Goal: Task Accomplishment & Management: Manage account settings

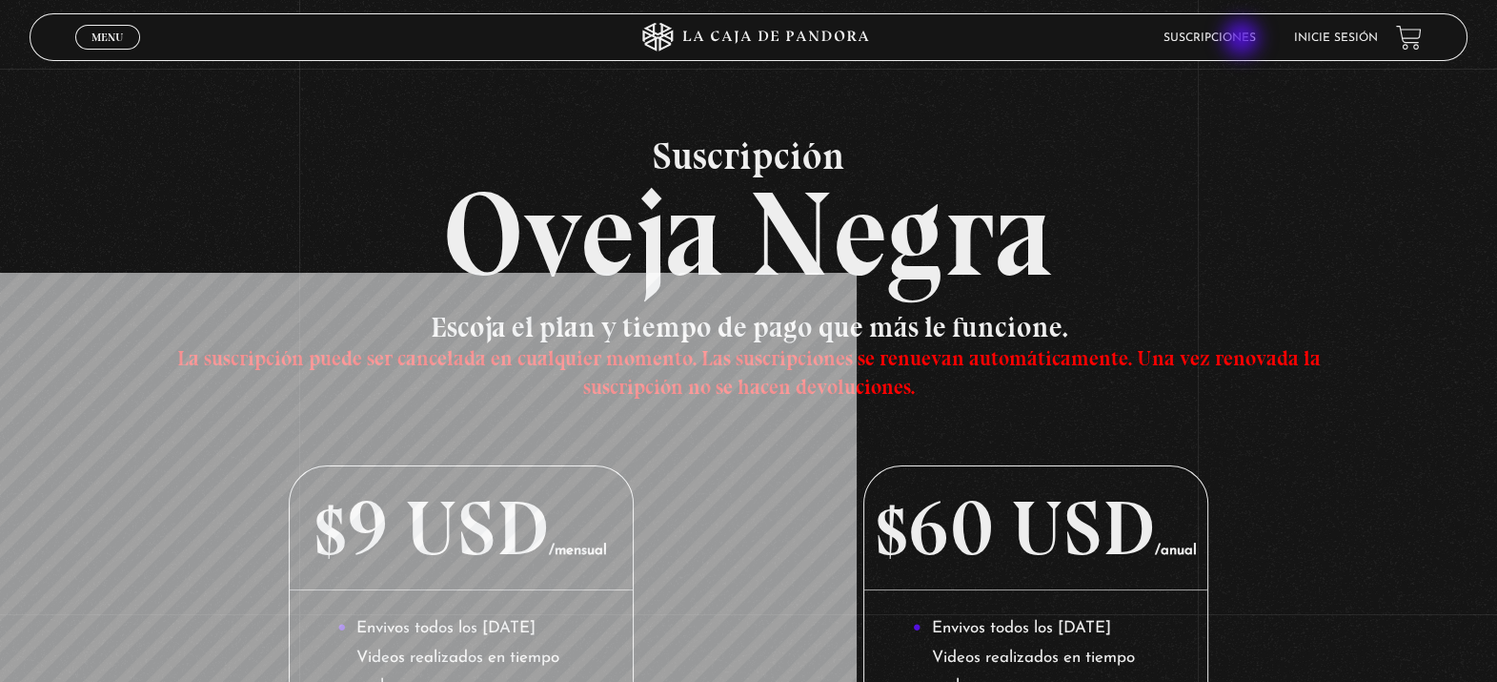
click at [1244, 40] on link "Suscripciones" at bounding box center [1209, 37] width 92 height 11
click at [100, 31] on span "Menu" at bounding box center [107, 36] width 31 height 11
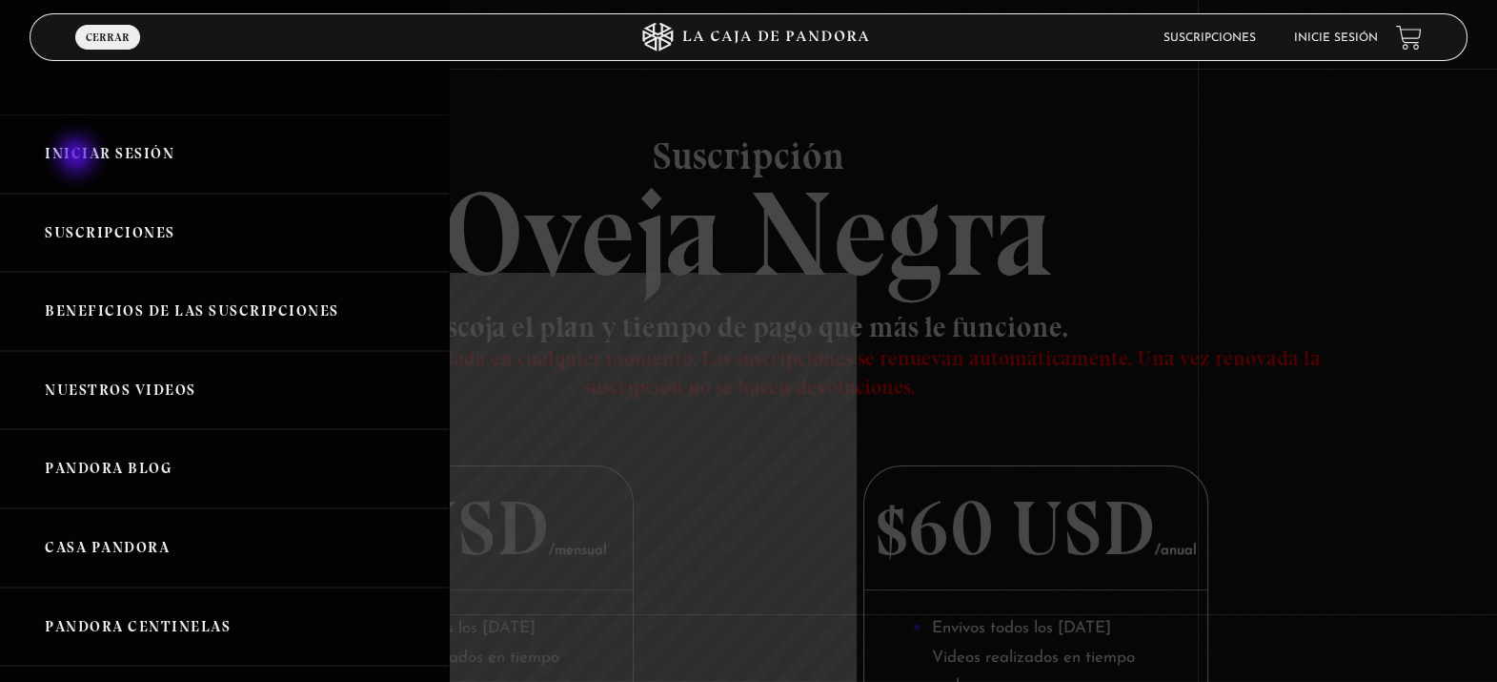
click at [78, 157] on link "Iniciar Sesión" at bounding box center [224, 153] width 449 height 79
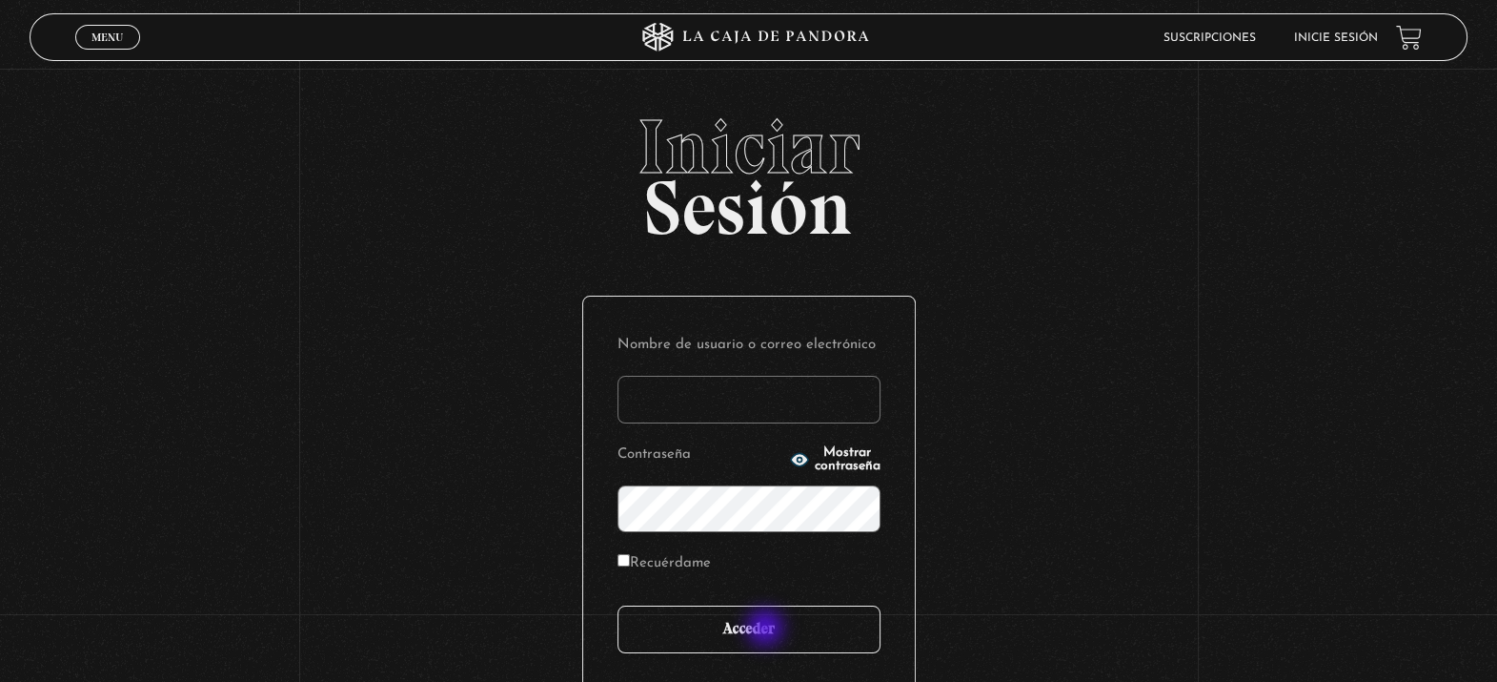
type input "[EMAIL_ADDRESS][DOMAIN_NAME]"
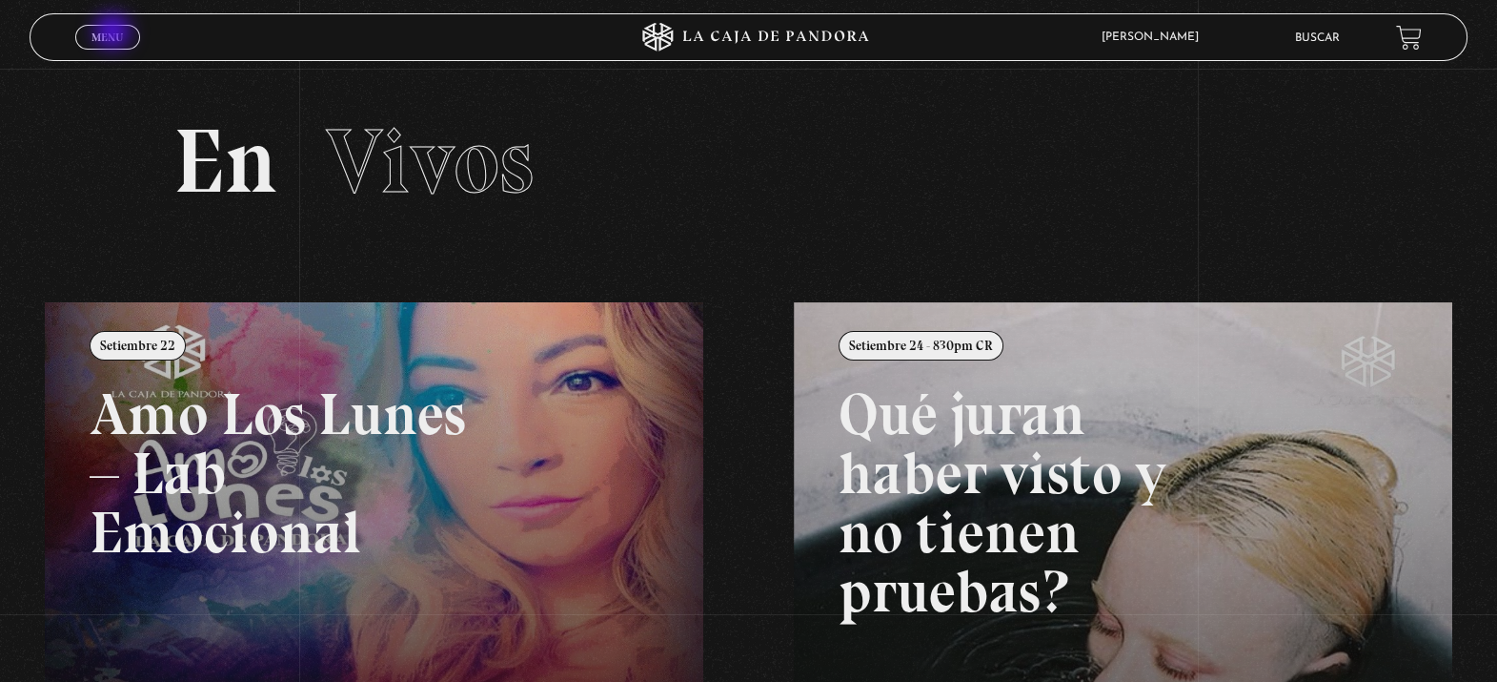
click at [114, 33] on span "Menu" at bounding box center [107, 36] width 31 height 11
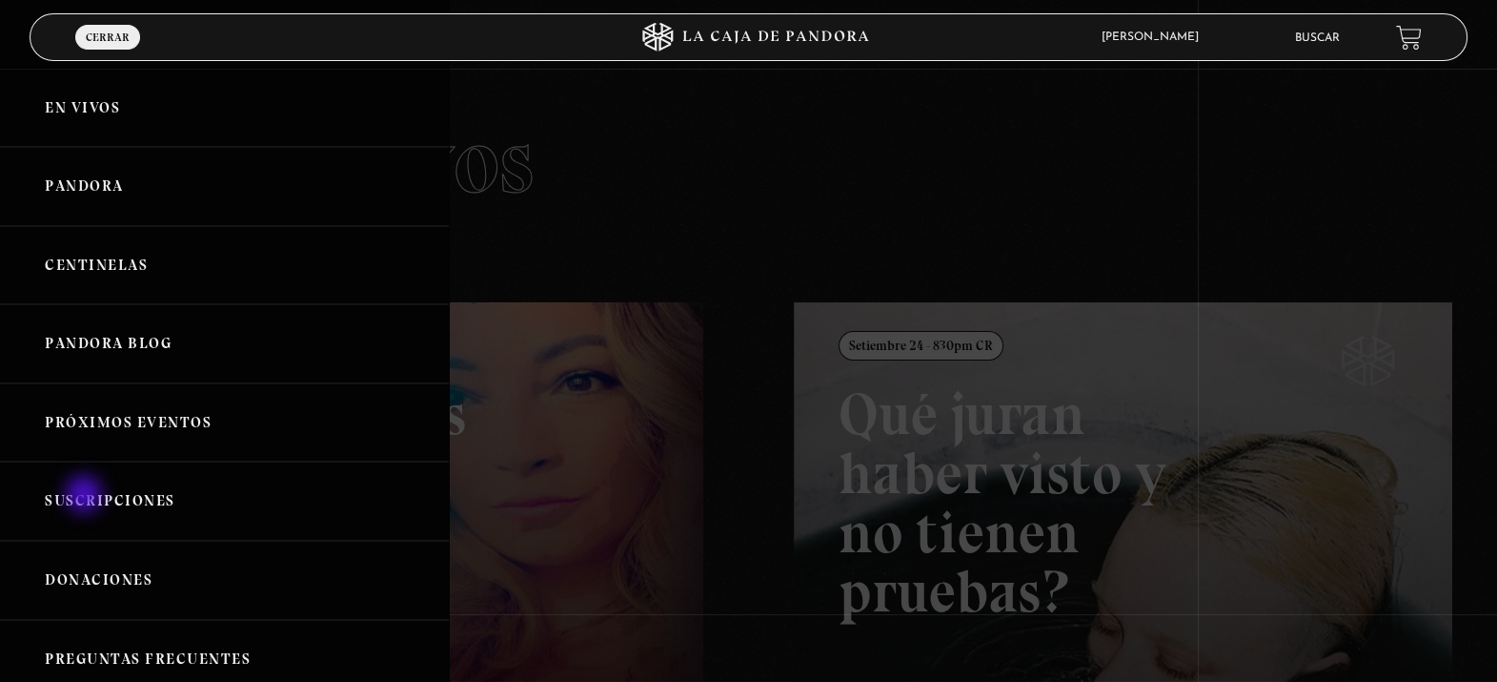
click at [86, 496] on link "Suscripciones" at bounding box center [224, 500] width 449 height 79
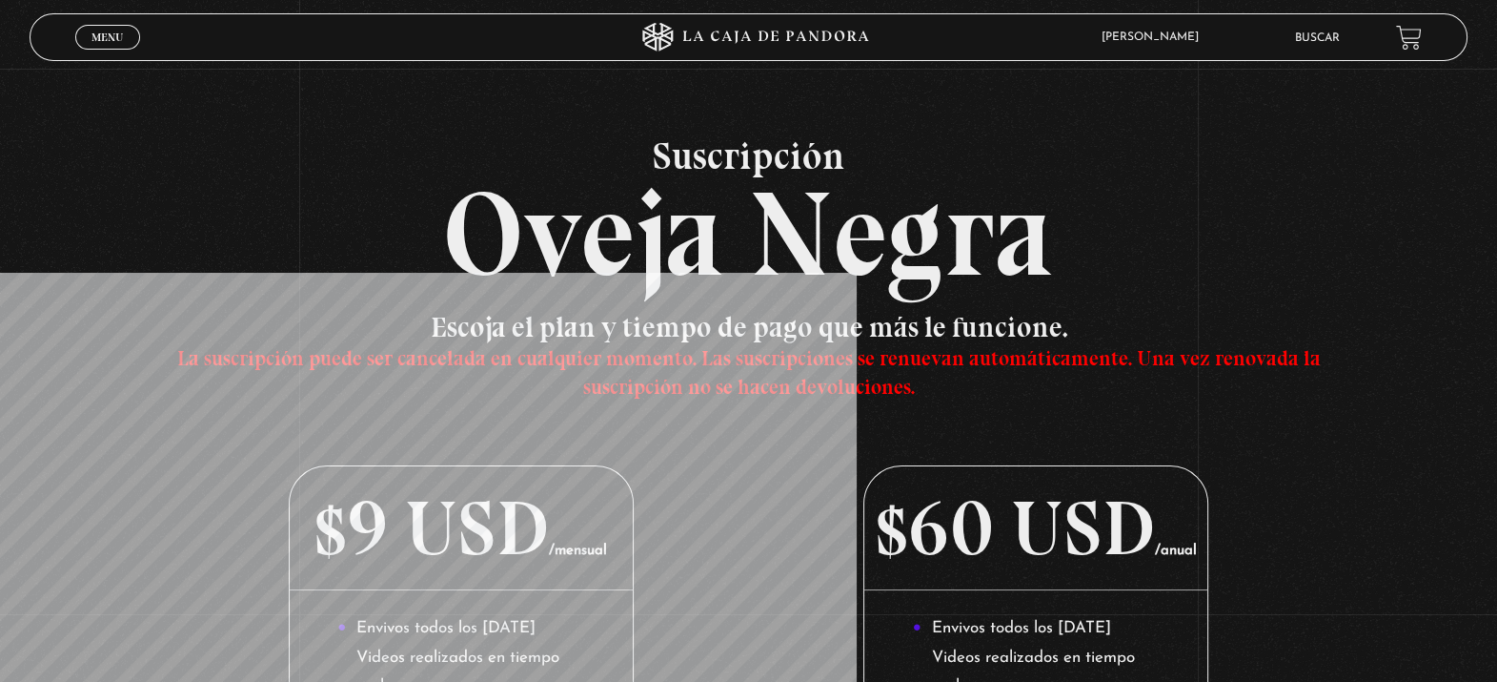
click at [81, 47] on link "Menu Cerrar" at bounding box center [107, 37] width 65 height 25
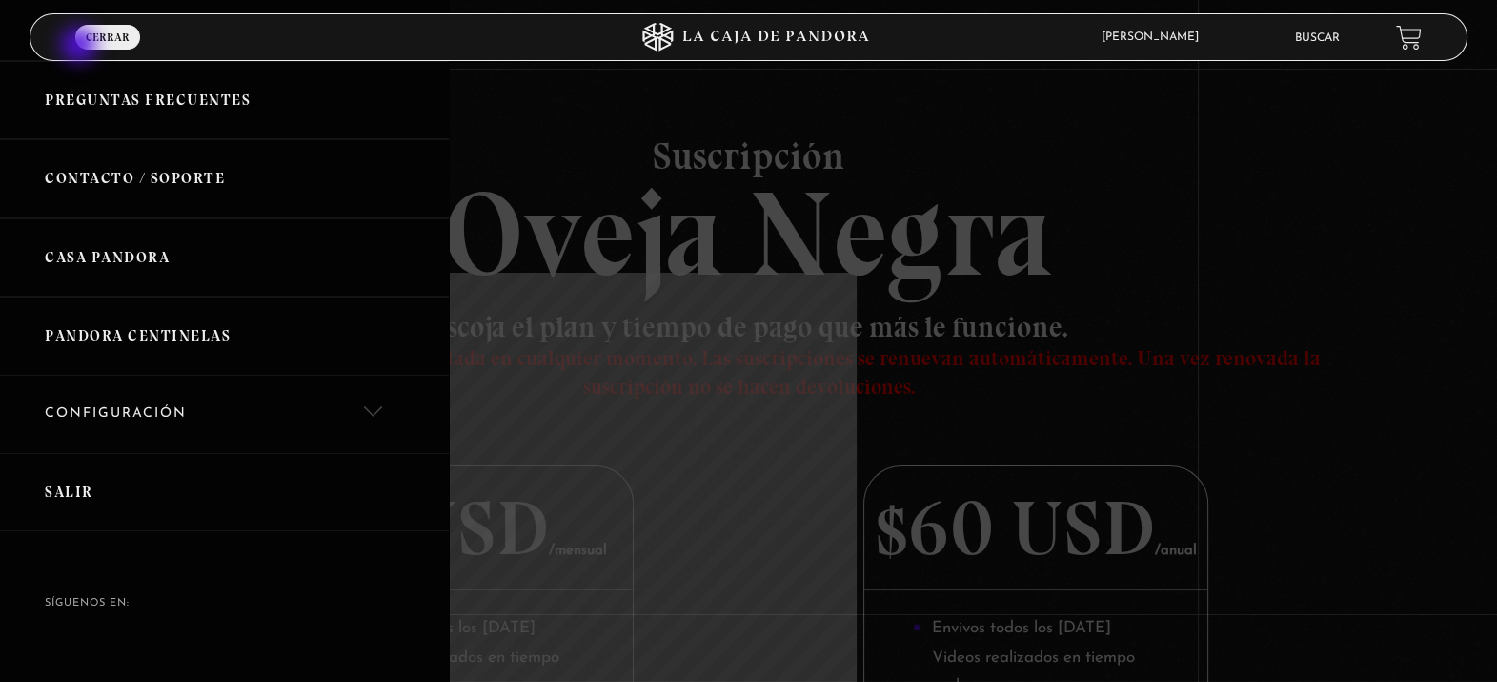
scroll to position [596, 0]
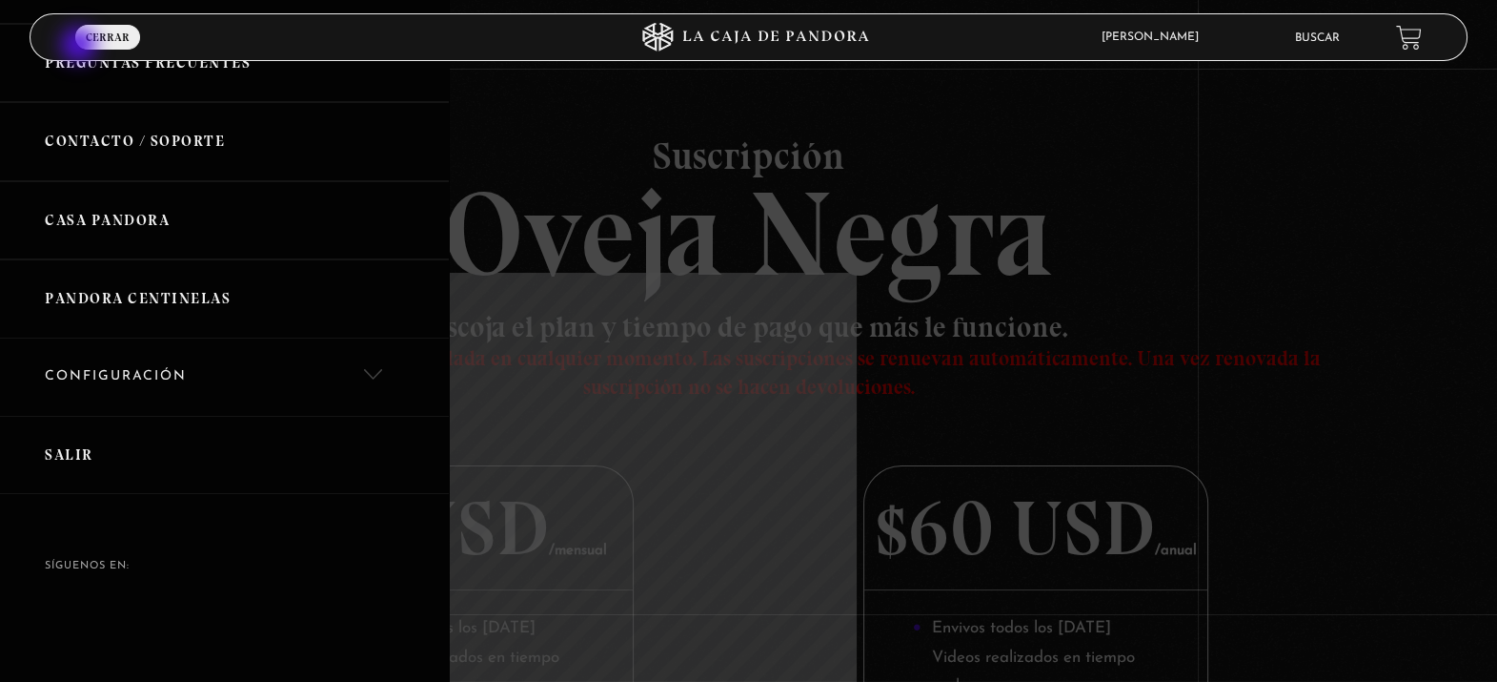
click at [380, 369] on link "Configuración" at bounding box center [224, 376] width 449 height 77
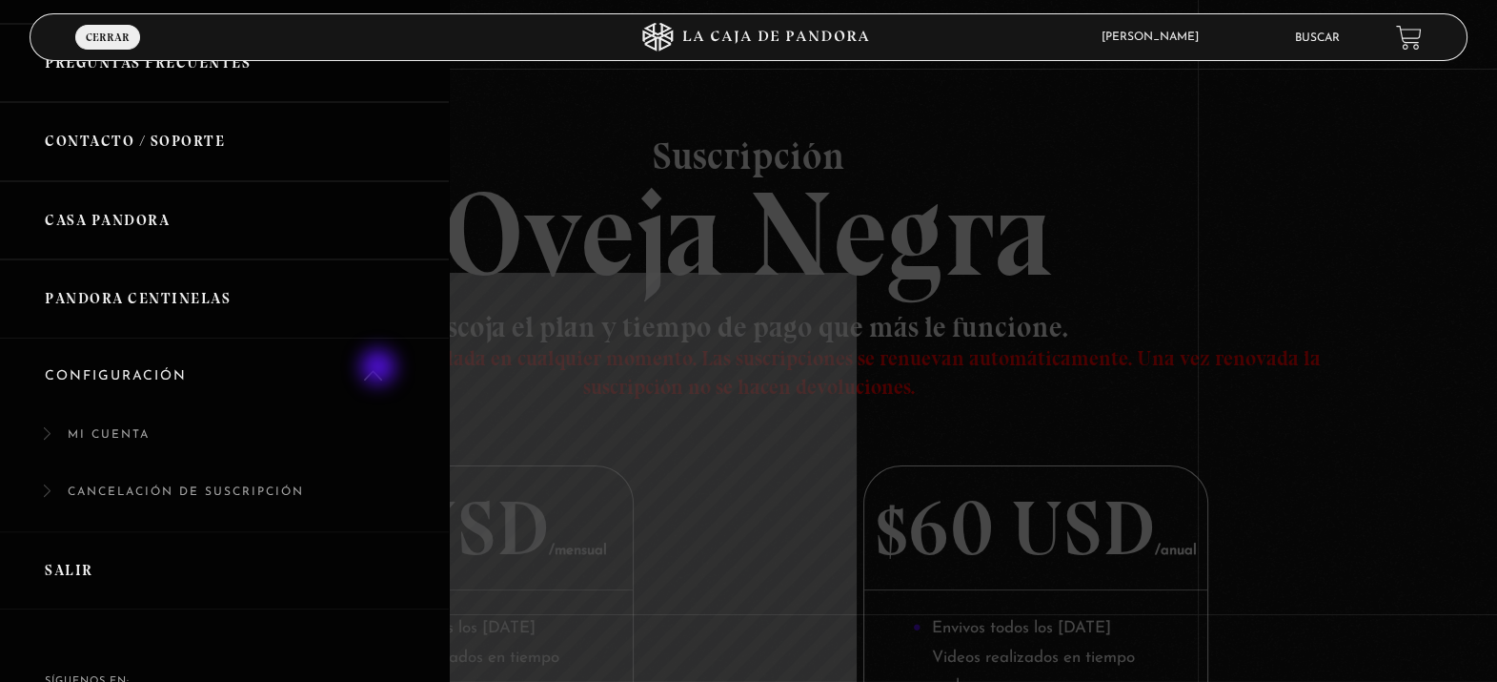
click at [195, 487] on link "Cancelación de suscripción" at bounding box center [224, 502] width 449 height 58
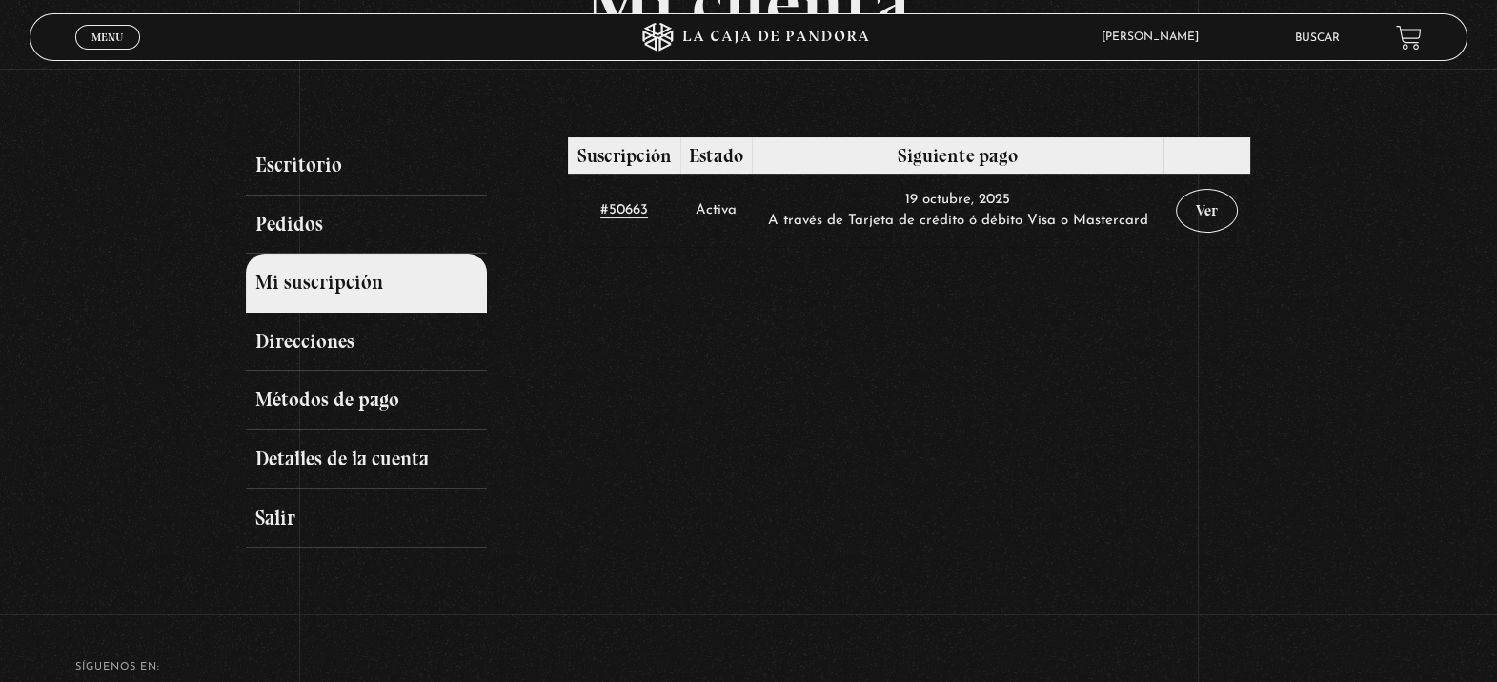
scroll to position [173, 0]
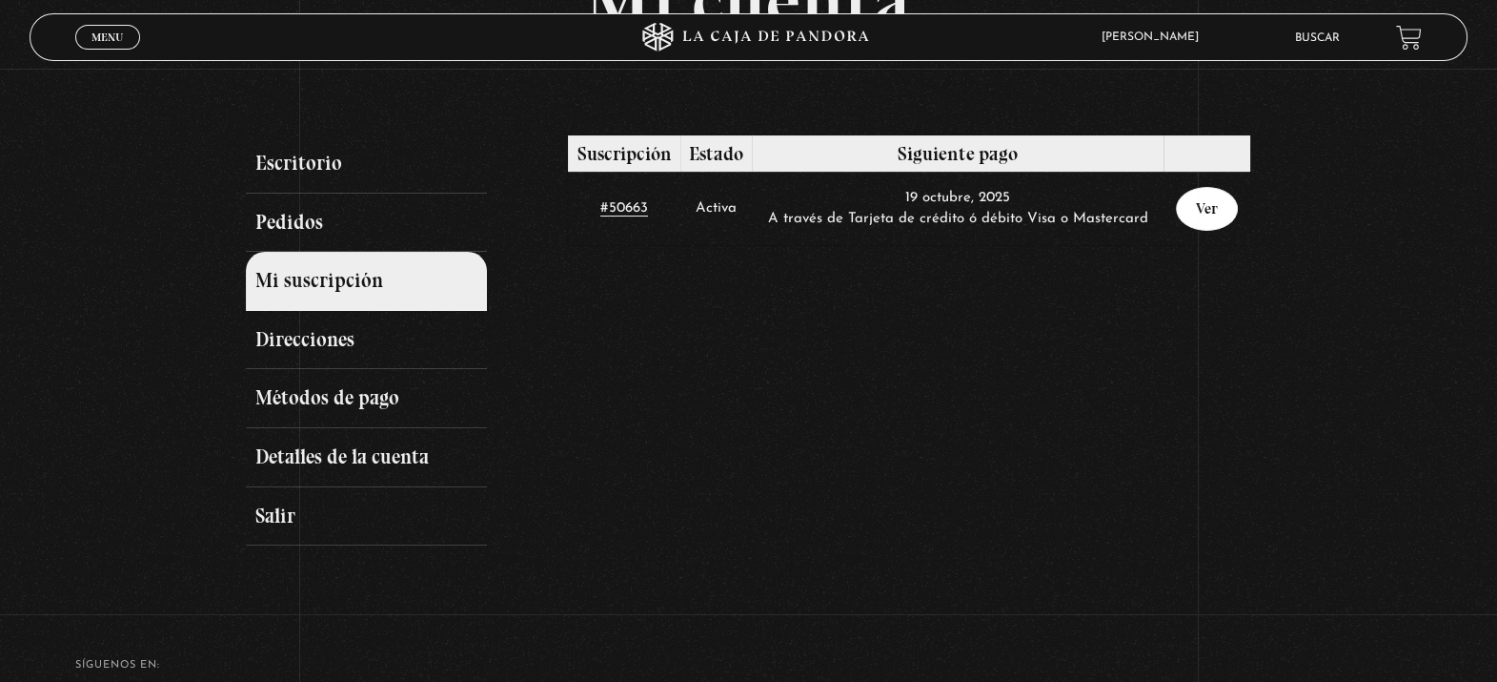
click at [1215, 211] on link "Ver" at bounding box center [1207, 209] width 62 height 44
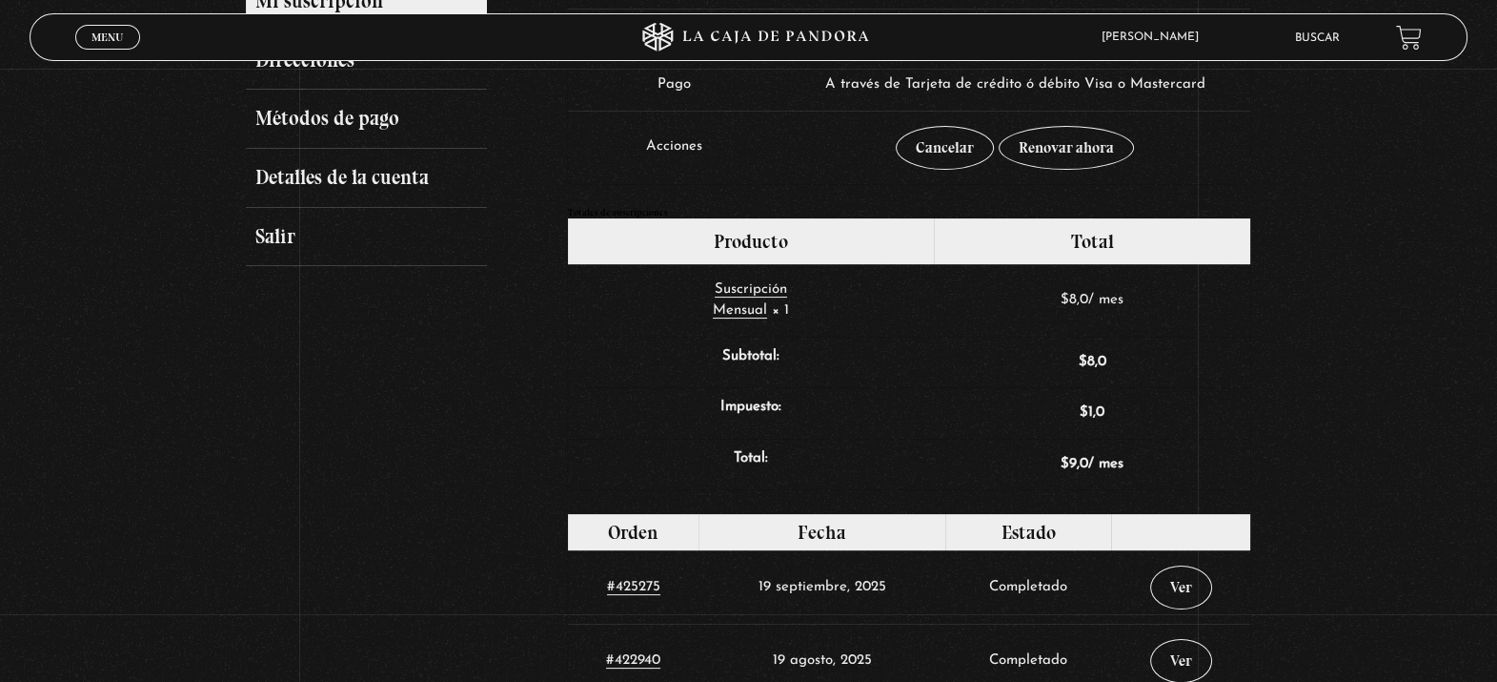
scroll to position [456, 0]
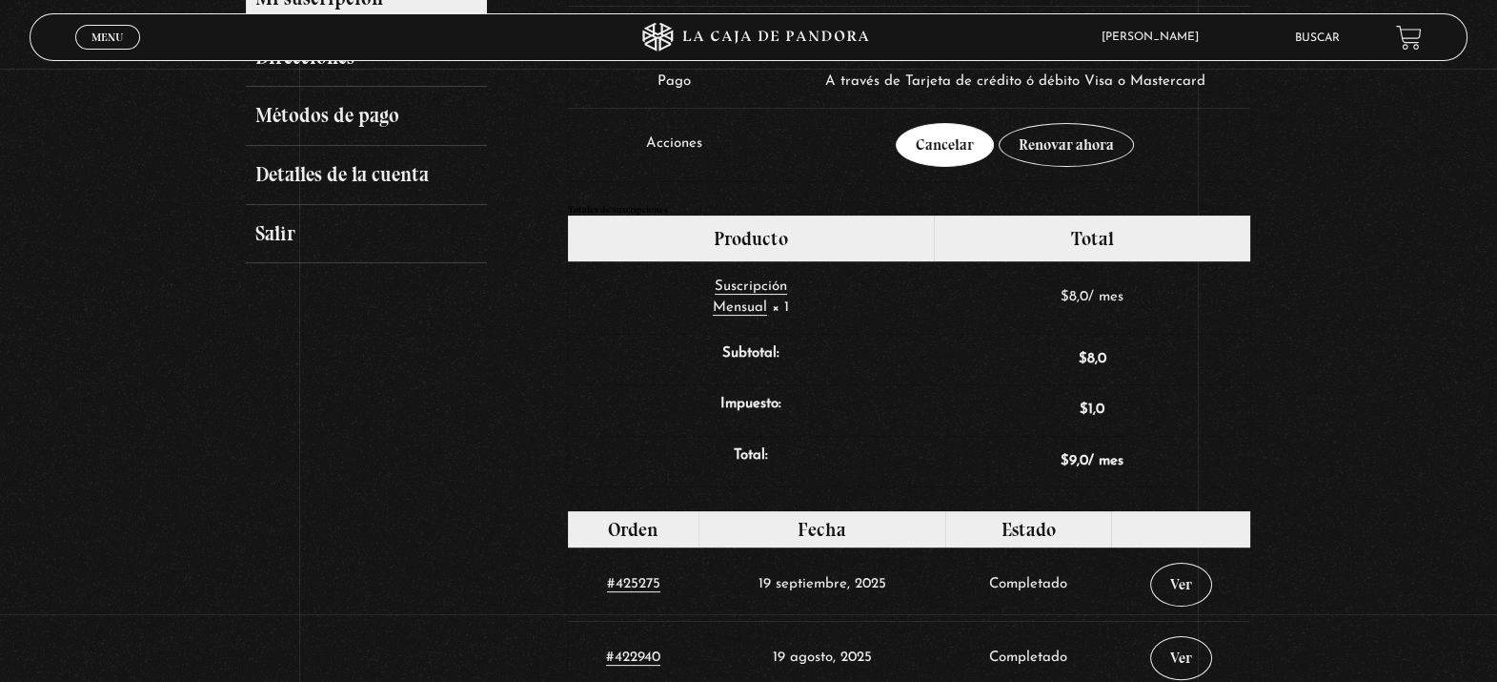
click at [970, 152] on link "Cancelar" at bounding box center [945, 145] width 98 height 44
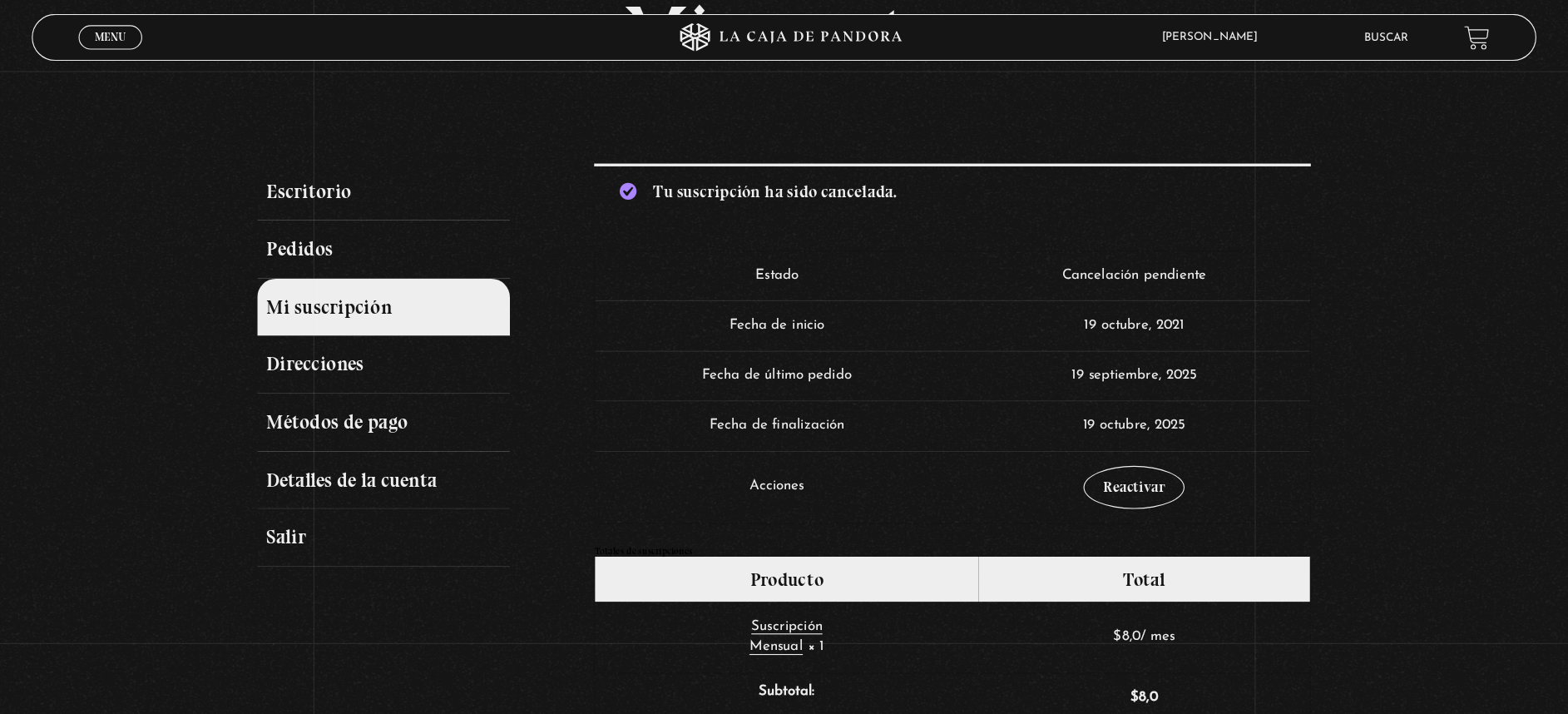
scroll to position [132, 0]
